Goal: Task Accomplishment & Management: Use online tool/utility

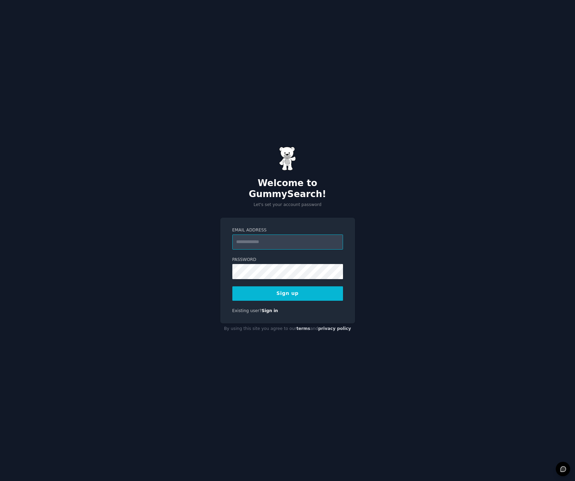
click at [315, 237] on input "Email Address" at bounding box center [287, 242] width 111 height 15
click at [284, 240] on input "Email Address" at bounding box center [287, 242] width 111 height 15
type input "**********"
drag, startPoint x: 381, startPoint y: 305, endPoint x: 374, endPoint y: 304, distance: 6.2
click at [380, 305] on div "**********" at bounding box center [287, 240] width 575 height 481
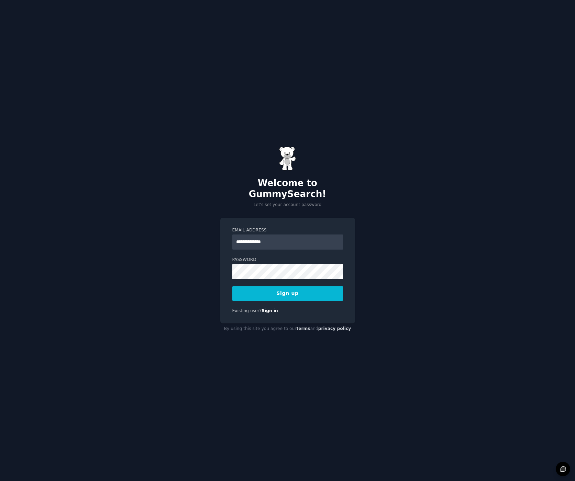
click at [280, 290] on button "Sign up" at bounding box center [287, 293] width 111 height 14
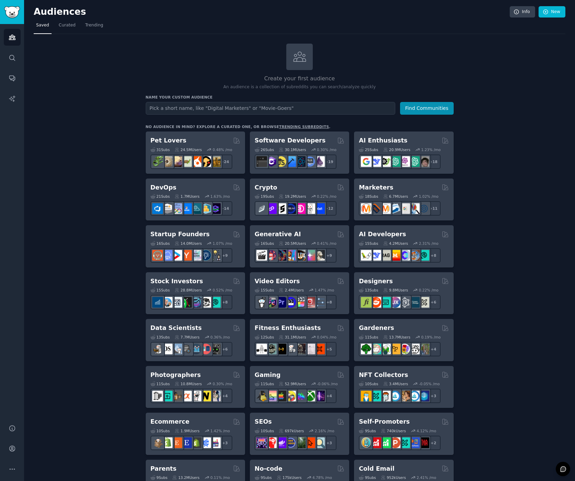
click at [82, 192] on div "Create your first audience An audience is a collection of subreddits you can se…" at bounding box center [299, 418] width 531 height 748
click at [98, 268] on div "Create your first audience An audience is a collection of subreddits you can se…" at bounding box center [299, 418] width 531 height 748
click at [89, 167] on div "Create your first audience An audience is a collection of subreddits you can se…" at bounding box center [299, 418] width 531 height 748
click at [47, 249] on div "Create your first audience An audience is a collection of subreddits you can se…" at bounding box center [299, 418] width 531 height 748
click at [63, 252] on div "Create your first audience An audience is a collection of subreddits you can se…" at bounding box center [299, 418] width 531 height 748
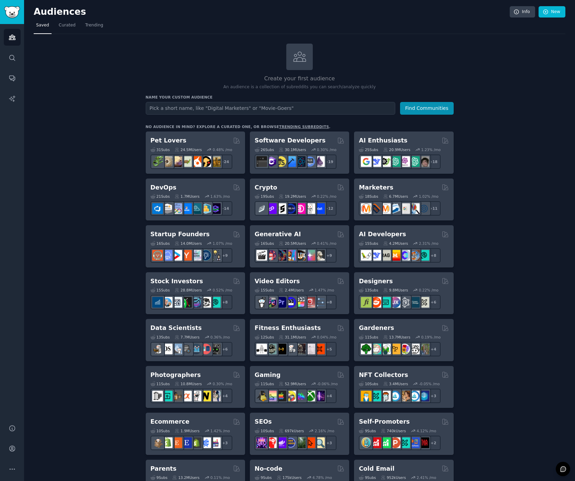
click at [66, 254] on div "Create your first audience An audience is a collection of subreddits you can se…" at bounding box center [299, 418] width 531 height 748
click at [73, 251] on div "Create your first audience An audience is a collection of subreddits you can se…" at bounding box center [299, 418] width 531 height 748
click at [71, 247] on div "Create your first audience An audience is a collection of subreddits you can se…" at bounding box center [299, 418] width 531 height 748
click at [90, 249] on div "Create your first audience An audience is a collection of subreddits you can se…" at bounding box center [299, 418] width 531 height 748
click at [90, 268] on div "Create your first audience An audience is a collection of subreddits you can se…" at bounding box center [299, 418] width 531 height 748
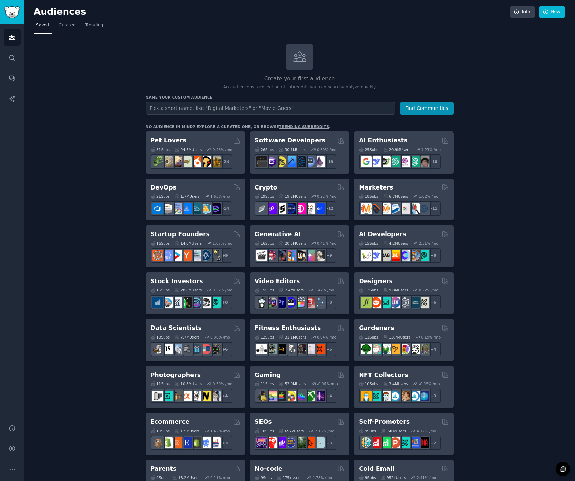
click at [90, 268] on div "Create your first audience An audience is a collection of subreddits you can se…" at bounding box center [299, 418] width 531 height 748
click at [180, 112] on input "text" at bounding box center [270, 108] width 249 height 13
type input "hubspot sales"
click at [400, 102] on button "Find Communities" at bounding box center [427, 108] width 54 height 13
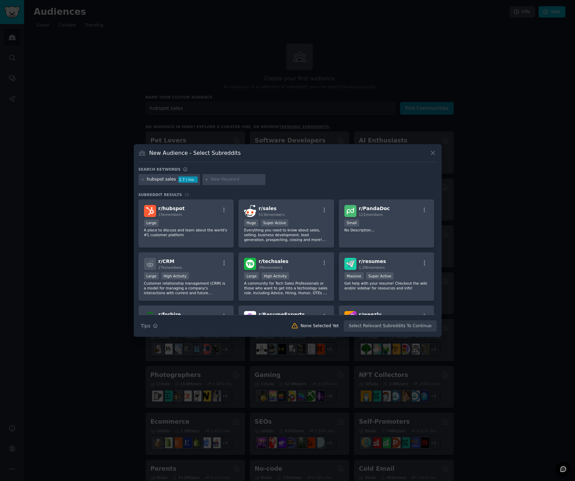
click at [226, 180] on input "text" at bounding box center [237, 180] width 52 height 6
type input "hubspot"
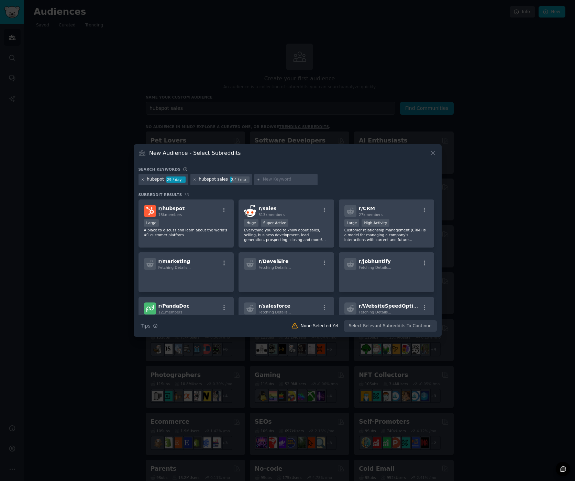
click at [142, 180] on icon at bounding box center [143, 180] width 2 height 2
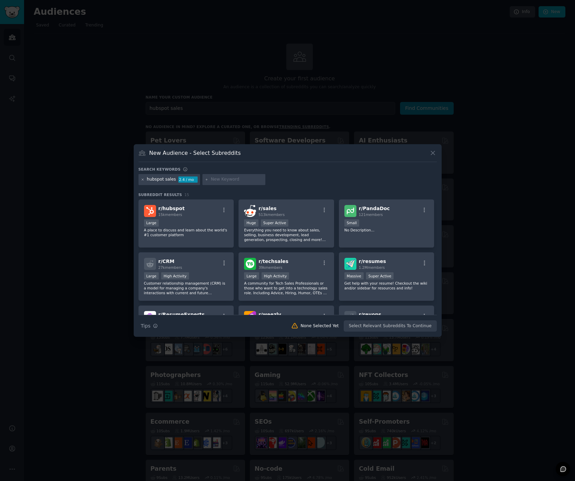
click at [142, 180] on icon at bounding box center [143, 180] width 2 height 2
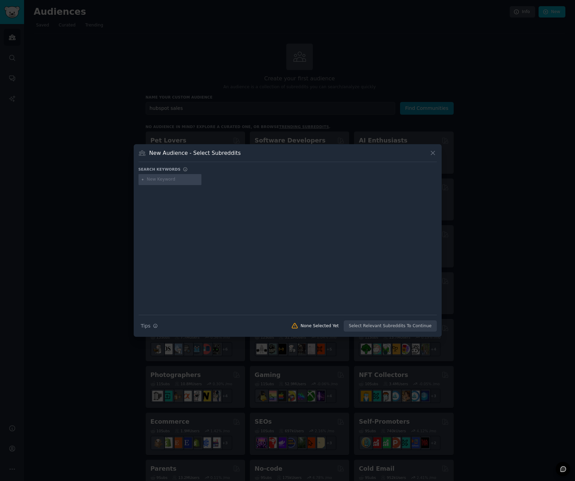
click at [159, 180] on input "text" at bounding box center [173, 180] width 52 height 6
type input "hubspot"
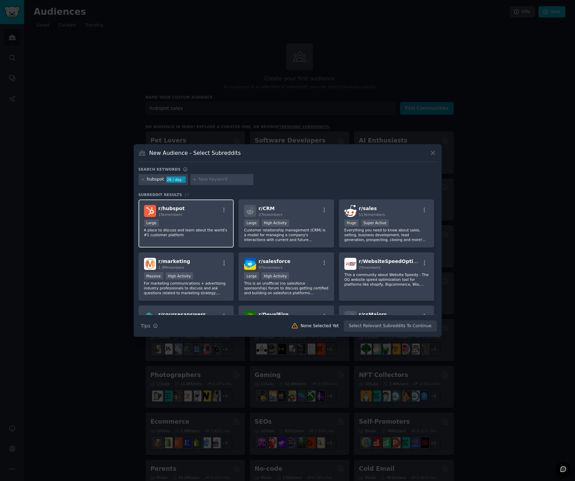
click at [205, 214] on div "r/ hubspot 15k members" at bounding box center [186, 211] width 84 height 12
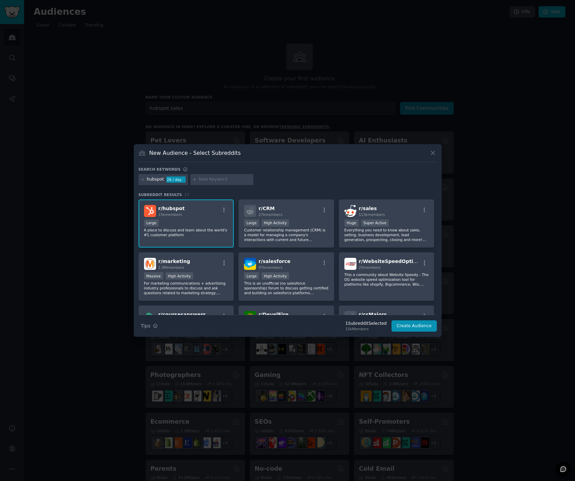
click at [207, 181] on input "text" at bounding box center [225, 180] width 52 height 6
type input "linkedin"
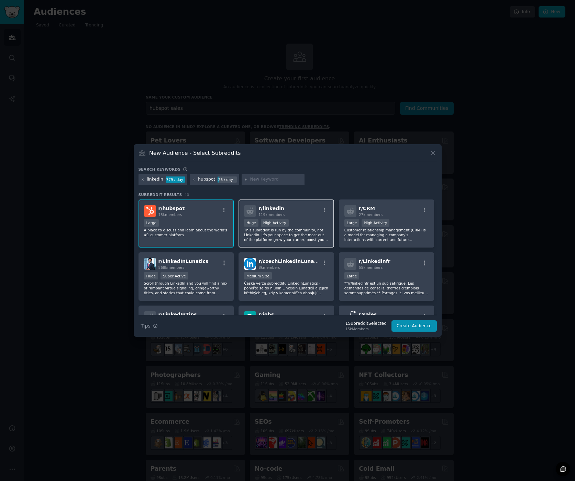
click at [284, 236] on p "This subreddit is run by the community, not LinkedIn. It's your space to get th…" at bounding box center [286, 235] width 84 height 14
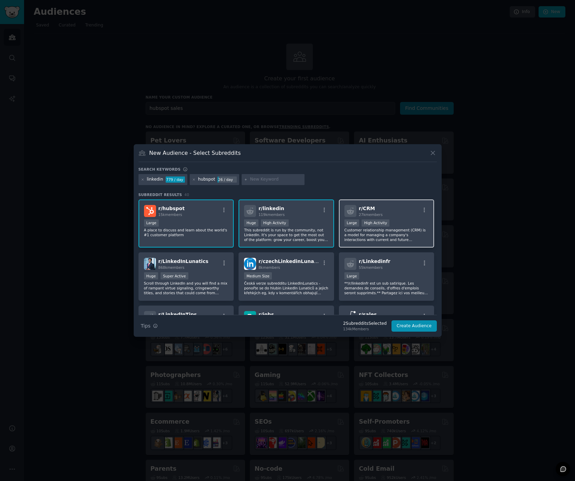
click at [381, 236] on p "Customer relationship management (CRM) is a model for managing a company's inte…" at bounding box center [386, 235] width 84 height 14
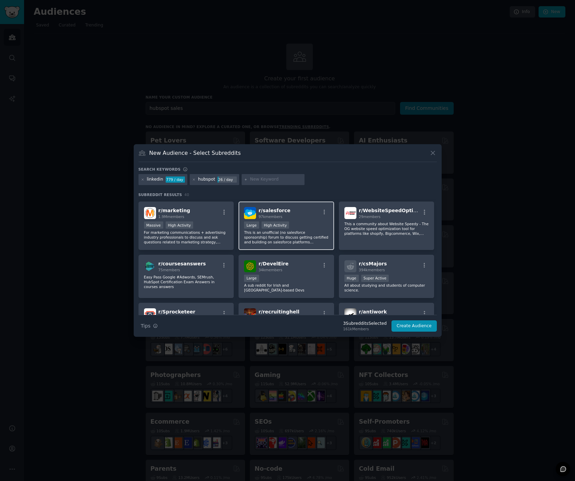
scroll to position [156, 0]
click at [415, 326] on button "Create Audience" at bounding box center [413, 326] width 45 height 12
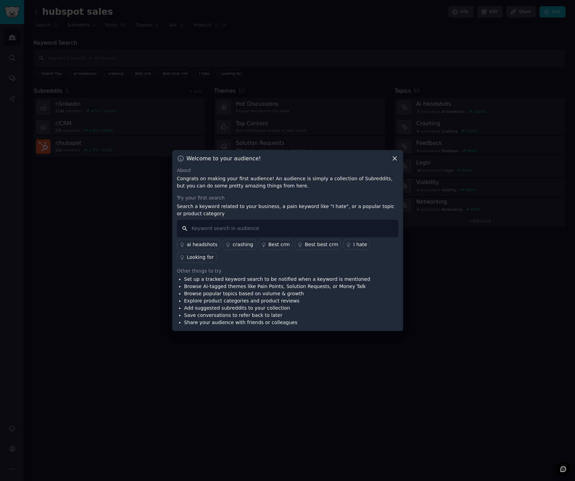
click at [247, 230] on input "text" at bounding box center [287, 229] width 221 height 18
type input "connection tracking"
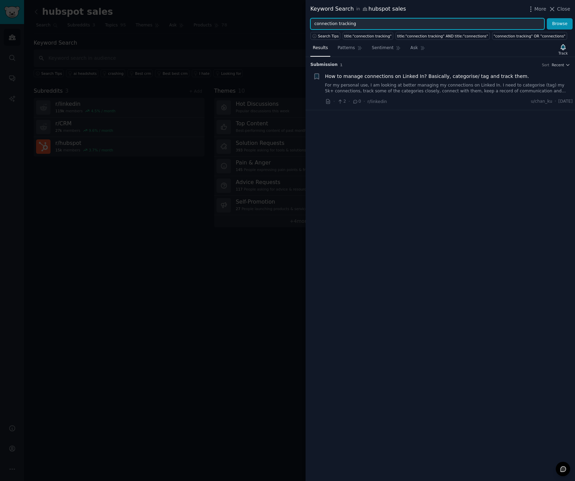
click at [424, 26] on input "connection tracking" at bounding box center [427, 24] width 234 height 12
type input "connection status"
click at [546, 18] on button "Browse" at bounding box center [559, 24] width 26 height 12
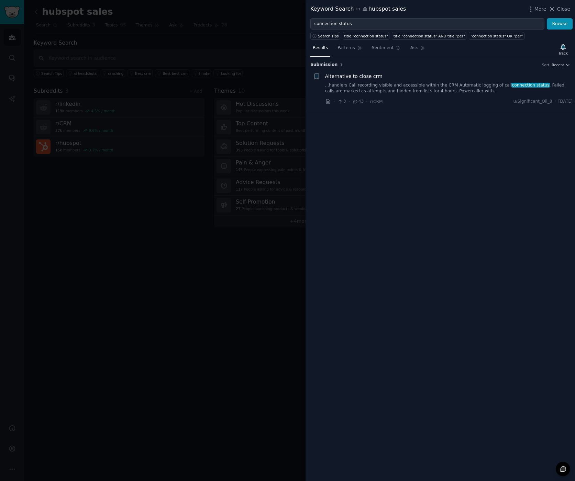
click at [382, 87] on link "...handlers Call recording visible and accessible within the CRM Automatic logg…" at bounding box center [449, 88] width 248 height 12
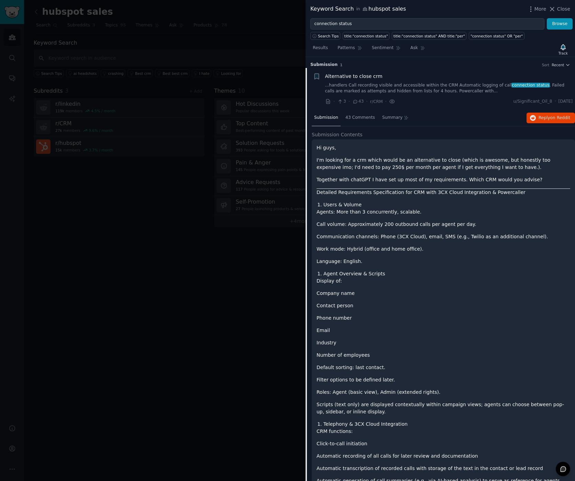
scroll to position [11, 0]
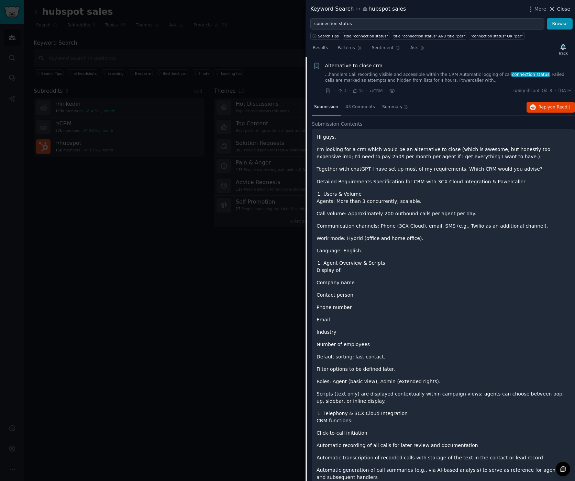
click at [566, 9] on span "Close" at bounding box center [563, 8] width 13 height 7
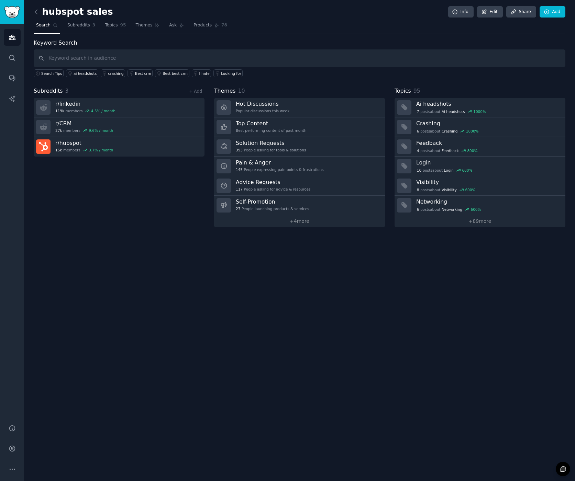
click at [117, 238] on div "hubspot sales Info Edit Share Add Search Subreddits 3 Topics 95 Themes Ask Prod…" at bounding box center [299, 240] width 551 height 481
click at [368, 251] on div "hubspot sales Info Edit Share Add Search Subreddits 3 Topics 95 Themes Ask Prod…" at bounding box center [299, 240] width 551 height 481
click at [478, 220] on link "+ 89 more" at bounding box center [479, 221] width 171 height 12
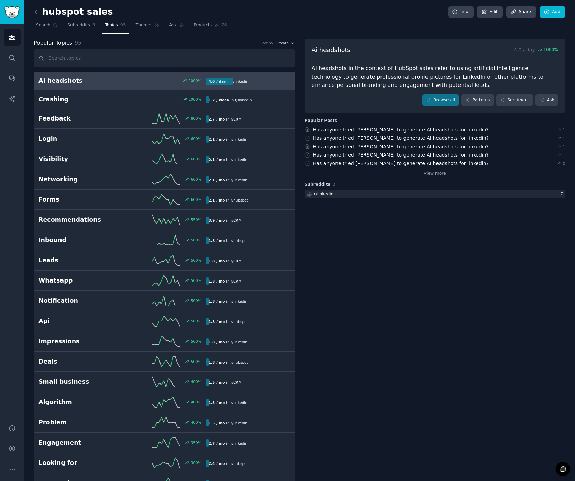
click at [78, 58] on input "text" at bounding box center [164, 58] width 261 height 18
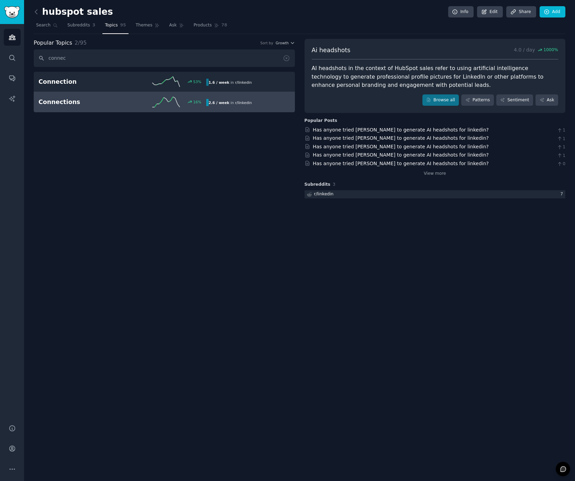
type input "connec"
click at [69, 106] on div "Connections 16 % 2.6 / week in r/ linkedin" at bounding box center [163, 102] width 251 height 10
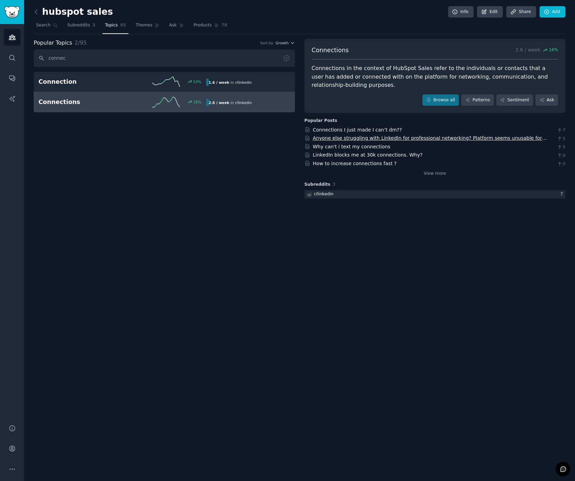
click at [367, 137] on link "Anyone else struggling with LinkedIn for professional networking? Platform seem…" at bounding box center [430, 141] width 234 height 13
click at [77, 28] on span "Subreddits" at bounding box center [78, 25] width 23 height 6
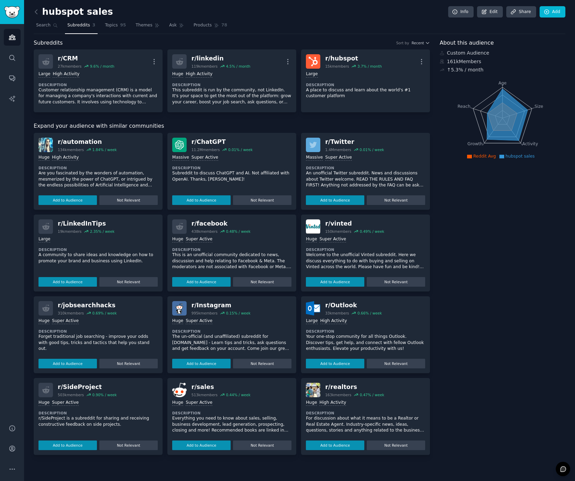
click at [477, 216] on div "About this audience Custom Audience 161k Members ↑ 5.3 % / month Age Size Activ…" at bounding box center [502, 247] width 126 height 416
click at [169, 27] on span "Ask" at bounding box center [173, 25] width 8 height 6
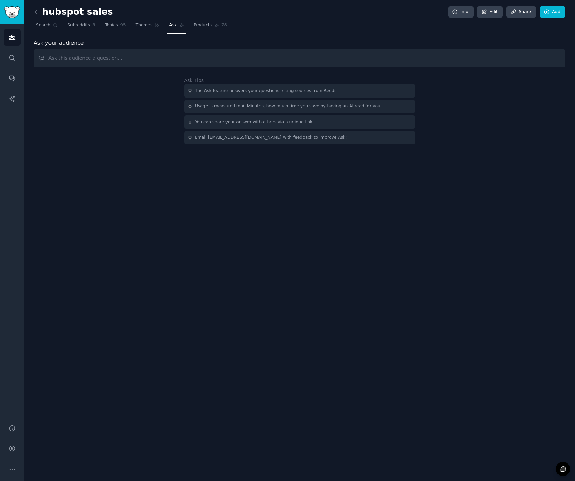
click at [88, 60] on input "text" at bounding box center [299, 58] width 531 height 18
click at [117, 59] on input "is anyone looking at how to track their connection requests?" at bounding box center [299, 58] width 531 height 18
click at [234, 59] on input "is anyone looking at how to manage their connection requests?" at bounding box center [299, 58] width 531 height 18
type input "is anyone looking at how to manage their connection requests?"
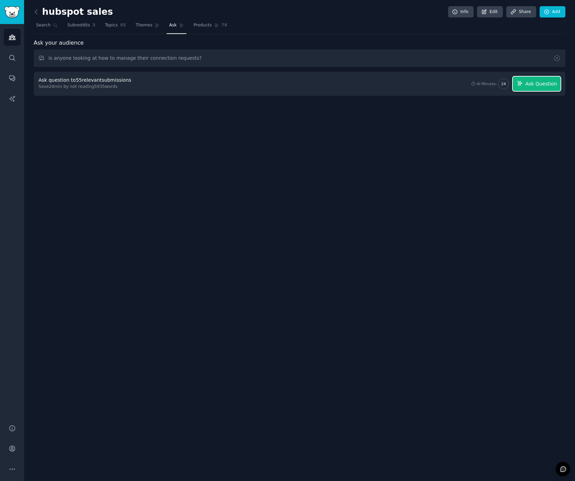
click at [541, 83] on span "Ask Question" at bounding box center [541, 83] width 32 height 7
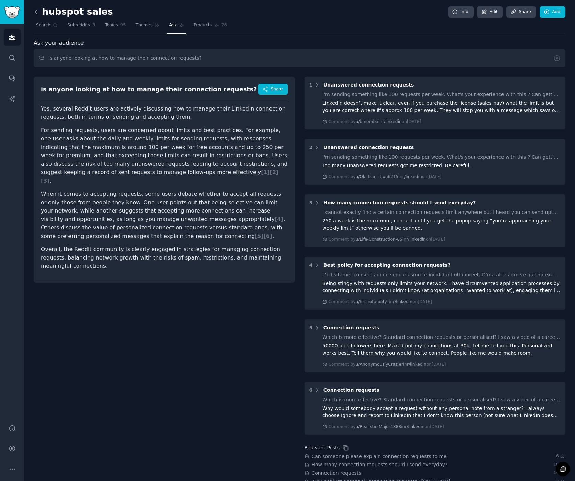
click at [35, 11] on icon at bounding box center [36, 11] width 7 height 7
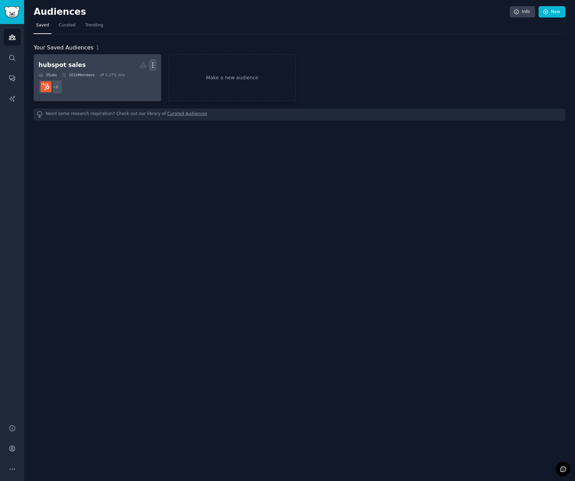
click at [151, 65] on icon "button" at bounding box center [152, 64] width 7 height 7
click at [147, 92] on dd "+ 2" at bounding box center [97, 86] width 118 height 19
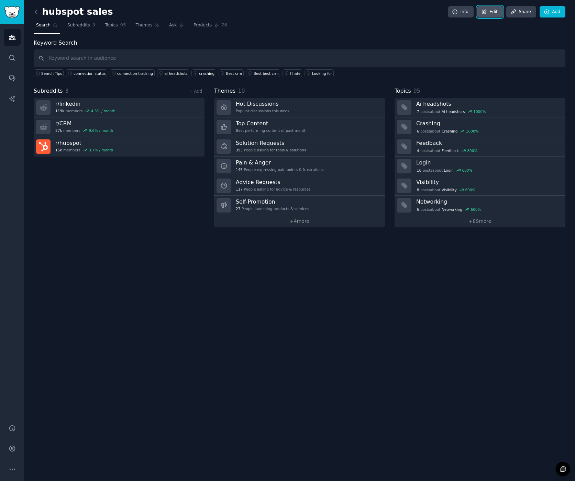
click at [487, 13] on icon at bounding box center [484, 12] width 6 height 6
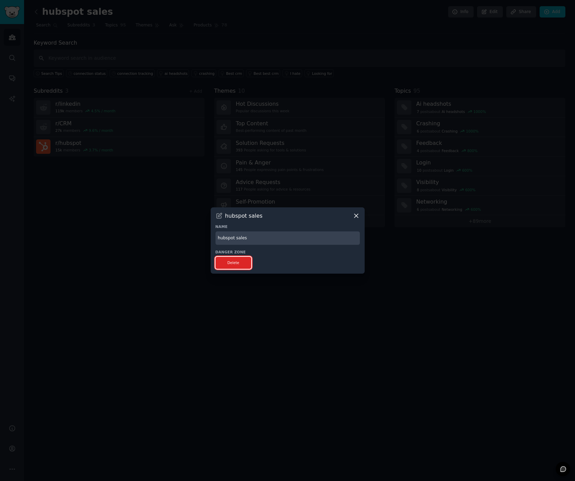
click at [231, 263] on button "Delete" at bounding box center [233, 263] width 36 height 12
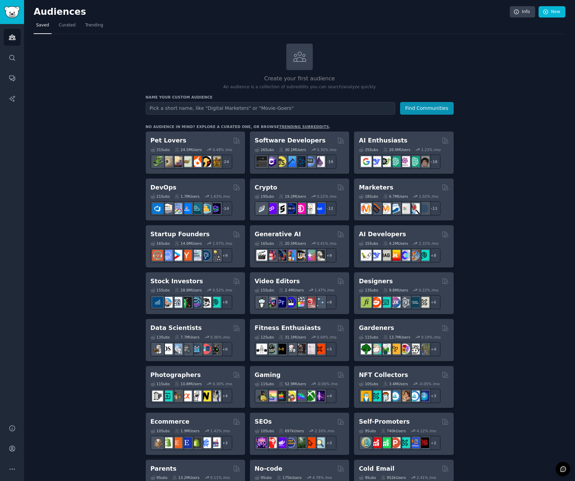
click at [269, 106] on input "text" at bounding box center [270, 108] width 249 height 13
type input "sales"
click at [433, 111] on button "Find Communities" at bounding box center [427, 108] width 54 height 13
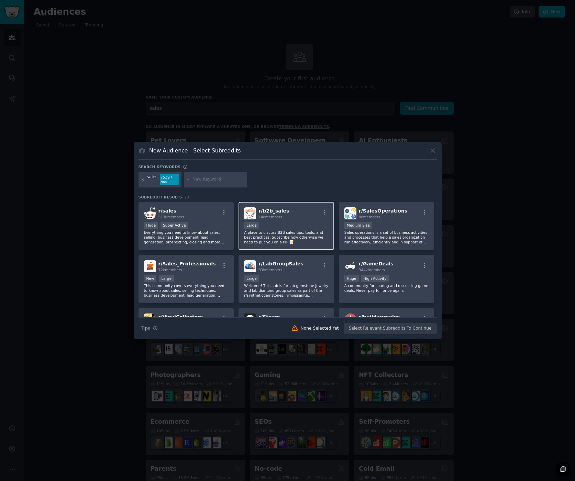
click at [295, 221] on div "r/ b2b_sales 14k members Large A place to discuss B2B sales tips, tools, and be…" at bounding box center [285, 226] width 95 height 48
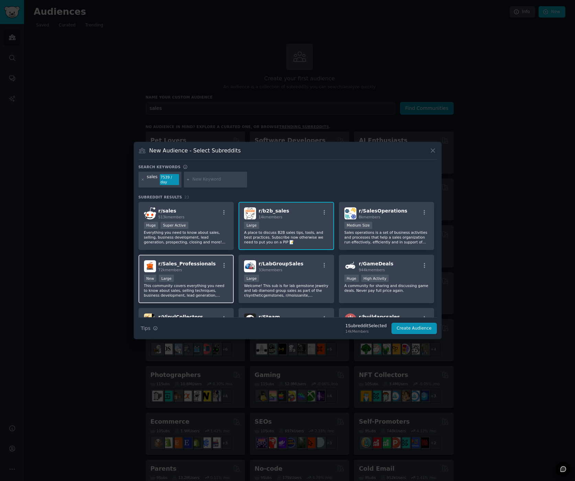
click at [220, 274] on div "r/ Sales_Professionals 72k members New Large This community covers everything y…" at bounding box center [185, 279] width 95 height 48
click at [212, 236] on p "Everything you need to know about sales, selling, business development, lead ge…" at bounding box center [186, 237] width 84 height 14
click at [206, 183] on div at bounding box center [215, 180] width 63 height 16
click at [198, 181] on input "text" at bounding box center [218, 180] width 52 height 6
type input "business development"
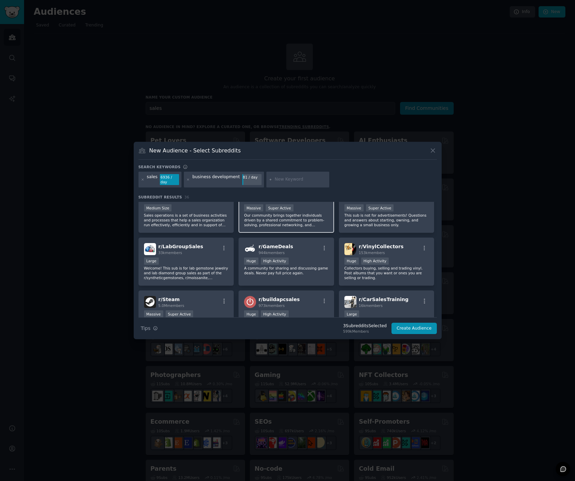
scroll to position [74, 0]
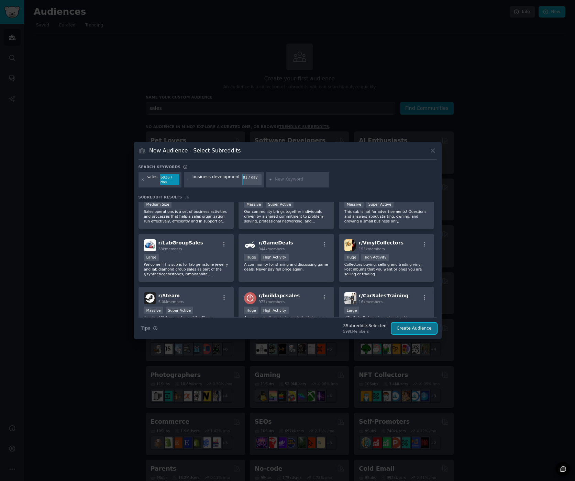
click at [418, 325] on button "Create Audience" at bounding box center [413, 329] width 45 height 12
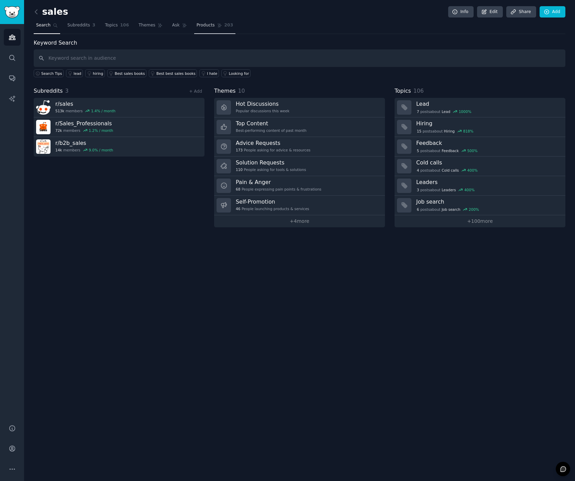
click at [200, 26] on span "Products" at bounding box center [205, 25] width 18 height 6
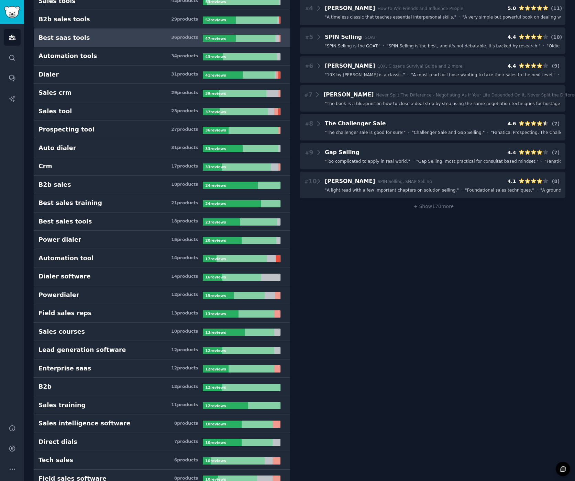
scroll to position [138, 0]
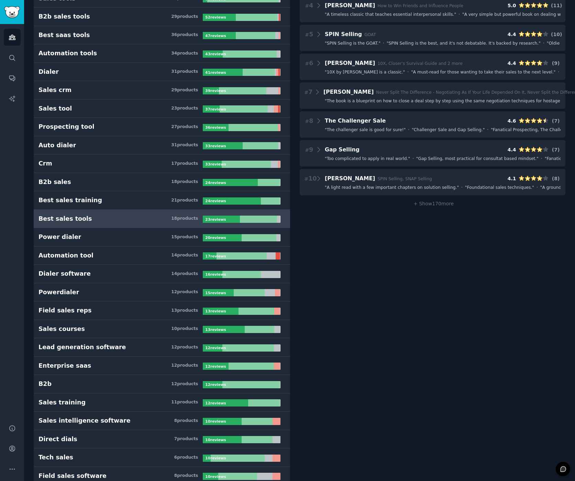
click at [99, 217] on h3 "Best sales tools 18 product s" at bounding box center [120, 219] width 164 height 9
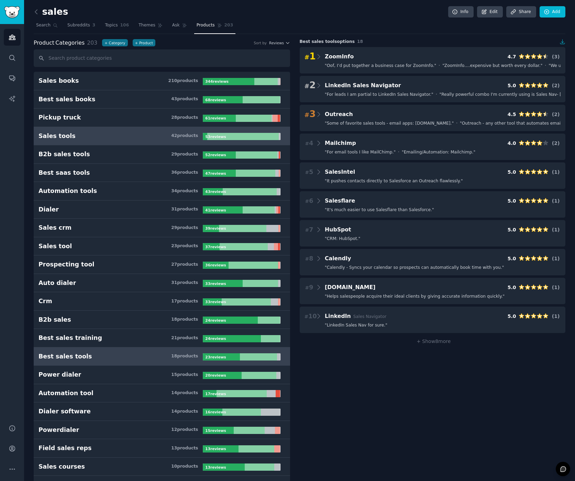
click at [143, 140] on link "Sales tools 42 product s 53 review s" at bounding box center [162, 136] width 256 height 19
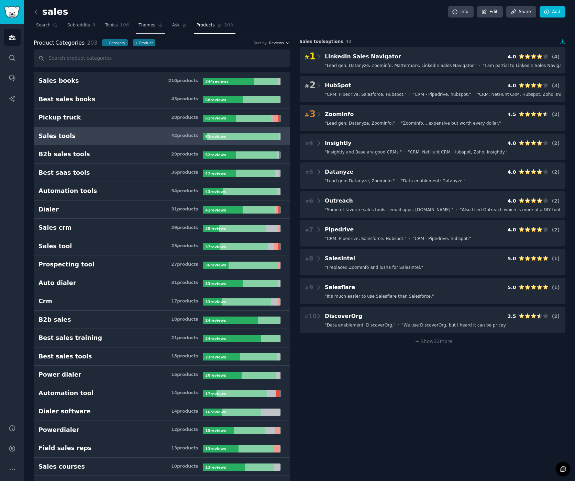
click at [140, 28] on span "Themes" at bounding box center [146, 25] width 17 height 6
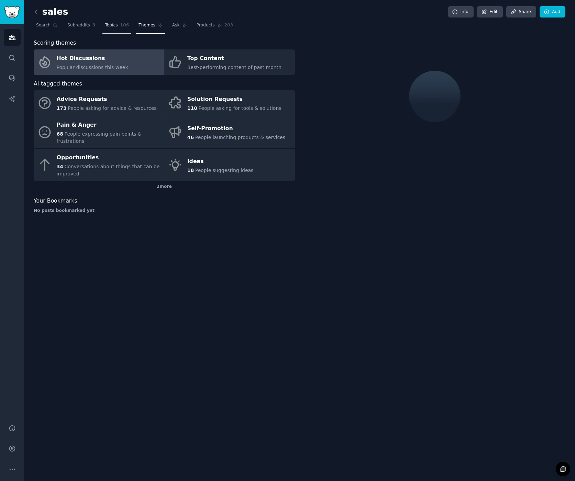
click at [107, 27] on span "Topics" at bounding box center [111, 25] width 13 height 6
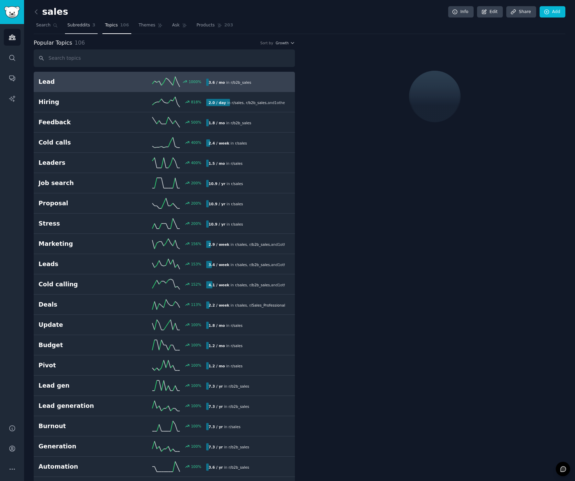
click at [77, 27] on span "Subreddits" at bounding box center [78, 25] width 23 height 6
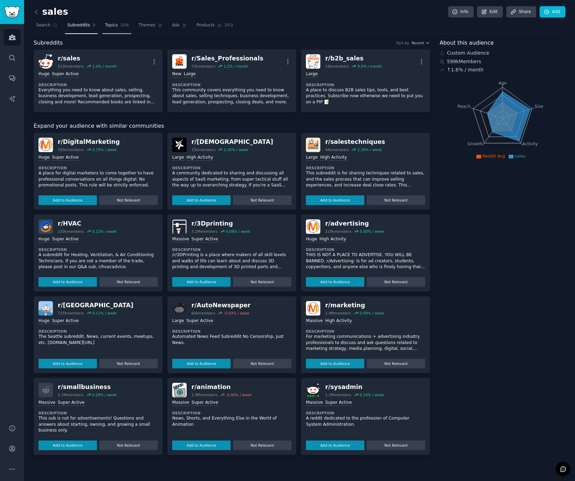
click at [120, 27] on span "106" at bounding box center [124, 25] width 9 height 6
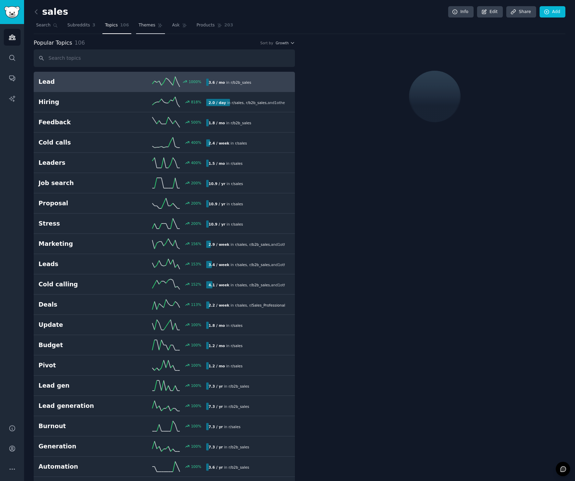
click at [148, 26] on span "Themes" at bounding box center [146, 25] width 17 height 6
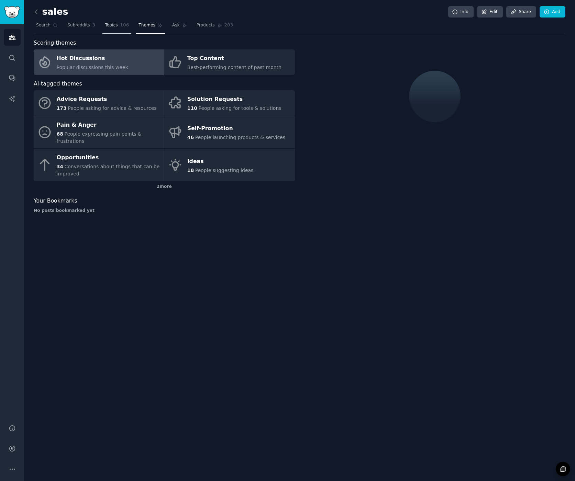
click at [105, 27] on span "Topics" at bounding box center [111, 25] width 13 height 6
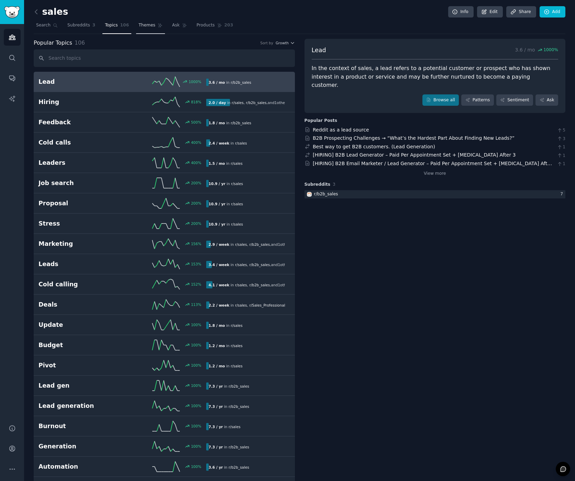
click at [142, 26] on span "Themes" at bounding box center [146, 25] width 17 height 6
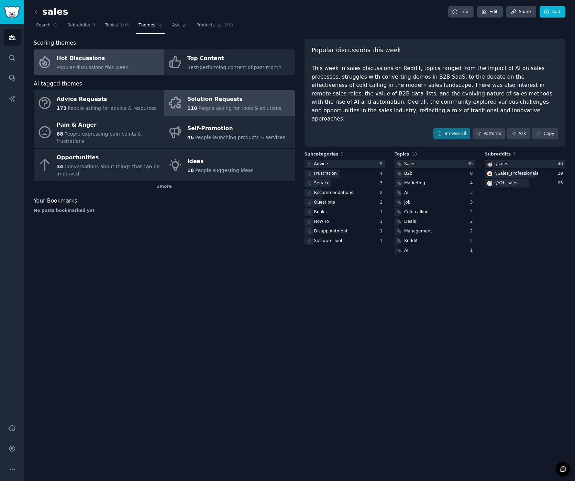
click at [208, 107] on span "People asking for tools & solutions" at bounding box center [239, 107] width 83 height 5
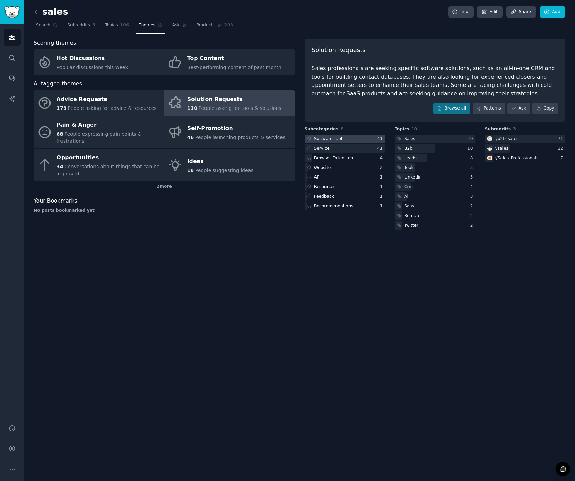
click at [322, 137] on div "Software Tool" at bounding box center [328, 139] width 28 height 6
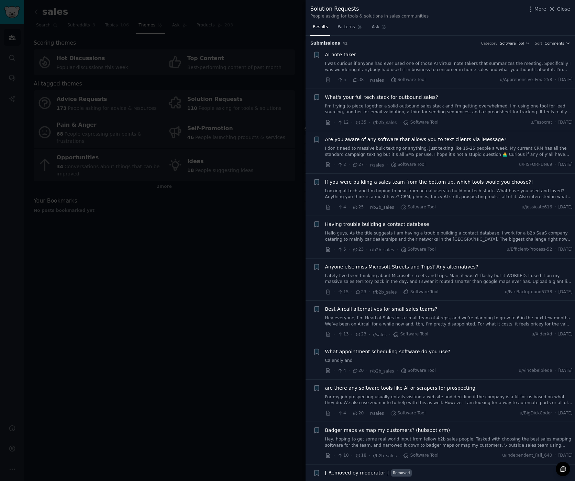
click at [561, 8] on span "Close" at bounding box center [563, 8] width 13 height 7
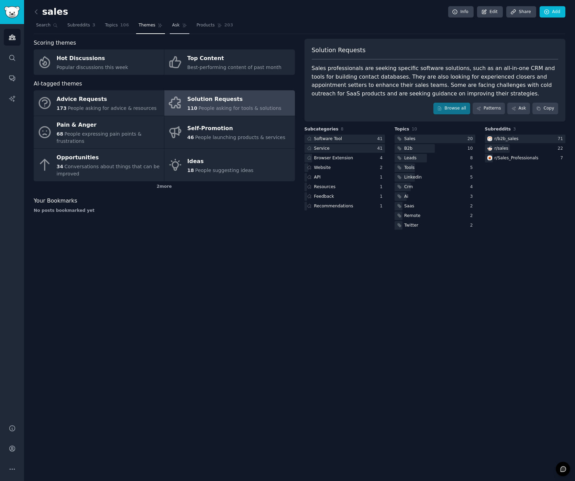
click at [183, 24] on icon at bounding box center [184, 25] width 5 height 5
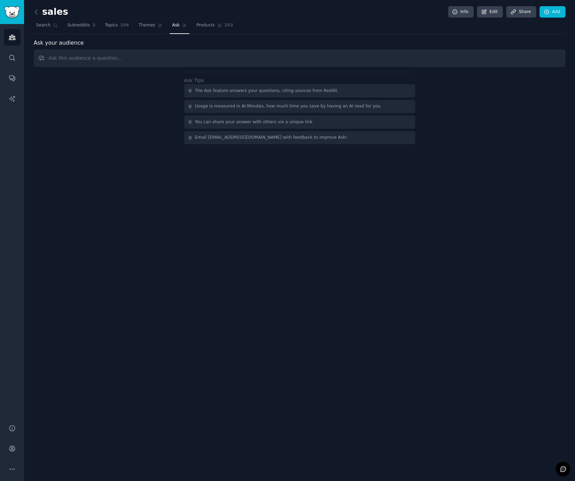
click at [160, 61] on input "text" at bounding box center [299, 58] width 531 height 18
click at [161, 59] on input "text" at bounding box center [299, 58] width 531 height 18
type input "w"
type input "how are you tracking linkedin connection status?"
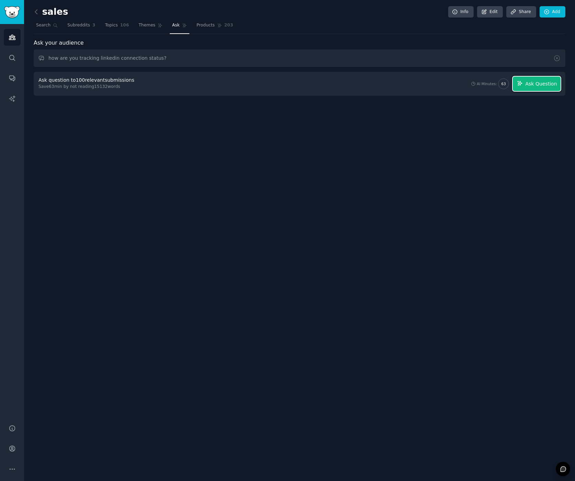
click at [540, 86] on span "Ask Question" at bounding box center [541, 83] width 32 height 7
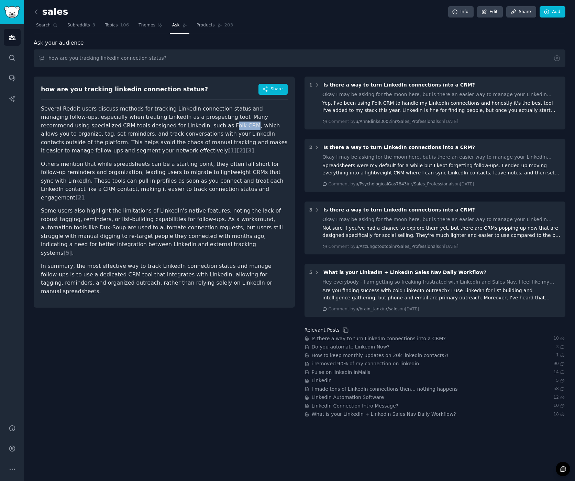
drag, startPoint x: 145, startPoint y: 124, endPoint x: 149, endPoint y: 124, distance: 3.8
click at [166, 123] on p "Several Reddit users discuss methods for tracking LinkedIn connection status an…" at bounding box center [164, 130] width 247 height 50
drag, startPoint x: 145, startPoint y: 125, endPoint x: 163, endPoint y: 125, distance: 18.9
click at [167, 124] on p "Several Reddit users discuss methods for tracking LinkedIn connection status an…" at bounding box center [164, 130] width 247 height 50
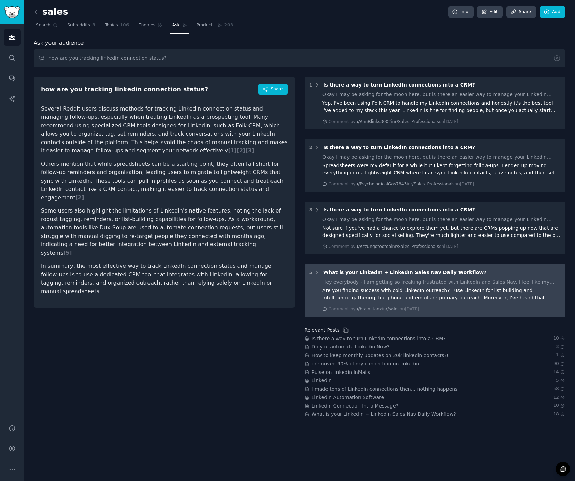
click at [379, 272] on span "What is your LinkedIn + LinkedIn Sales Nav Daily Workflow?" at bounding box center [404, 272] width 163 height 5
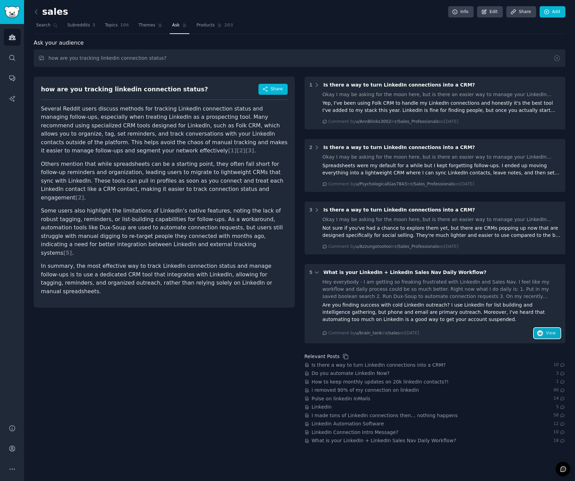
click at [555, 333] on span "View" at bounding box center [550, 333] width 10 height 6
